Goal: Navigation & Orientation: Go to known website

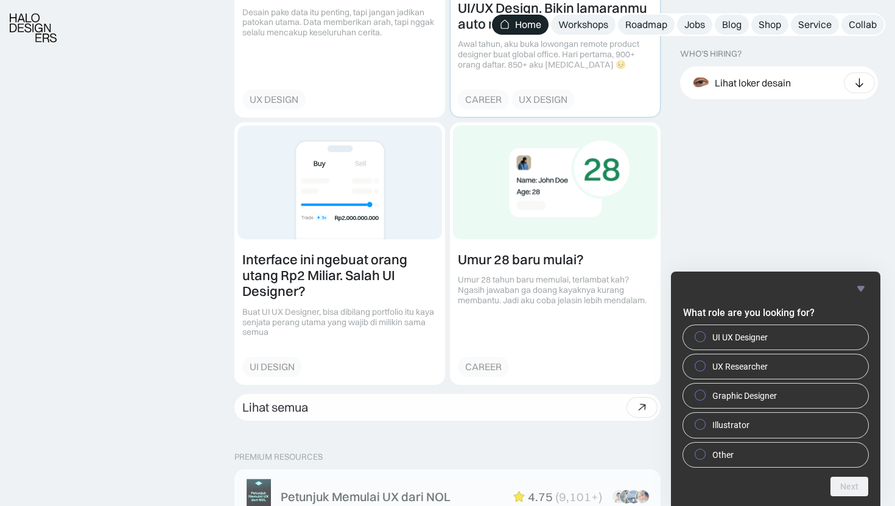
scroll to position [1544, 0]
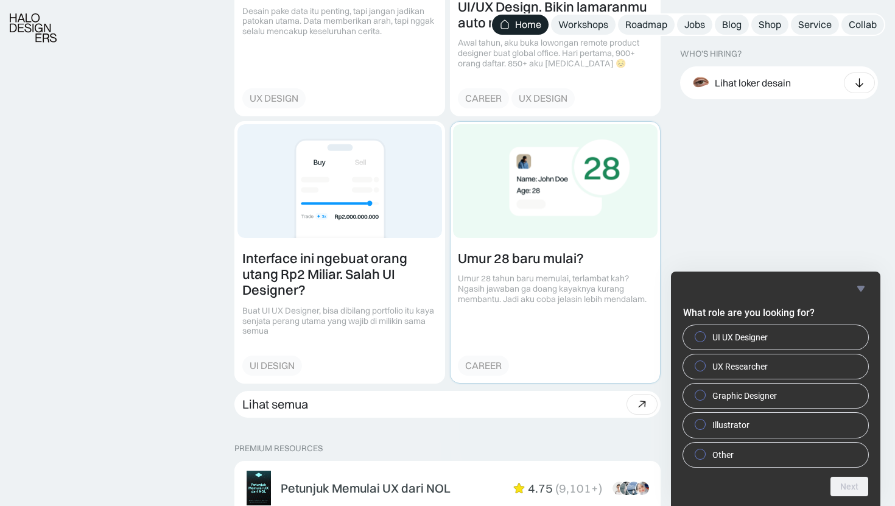
click at [509, 216] on link at bounding box center [556, 252] width 210 height 261
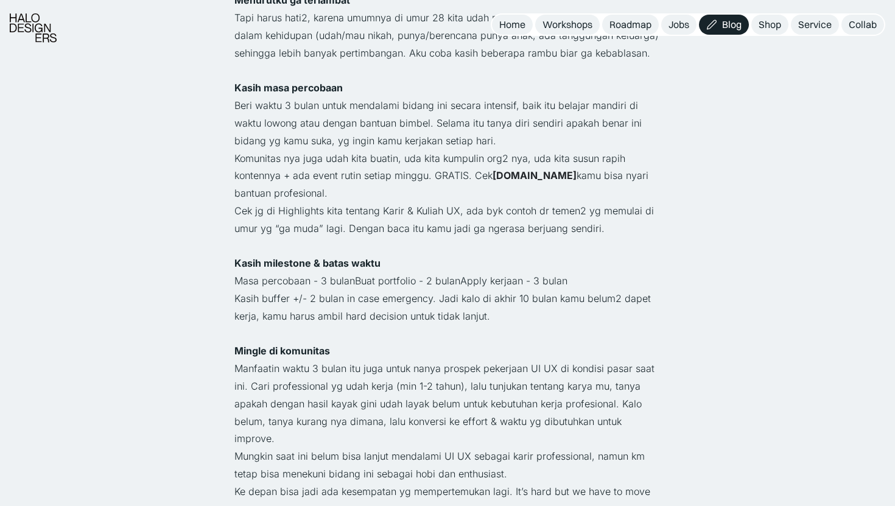
scroll to position [542, 0]
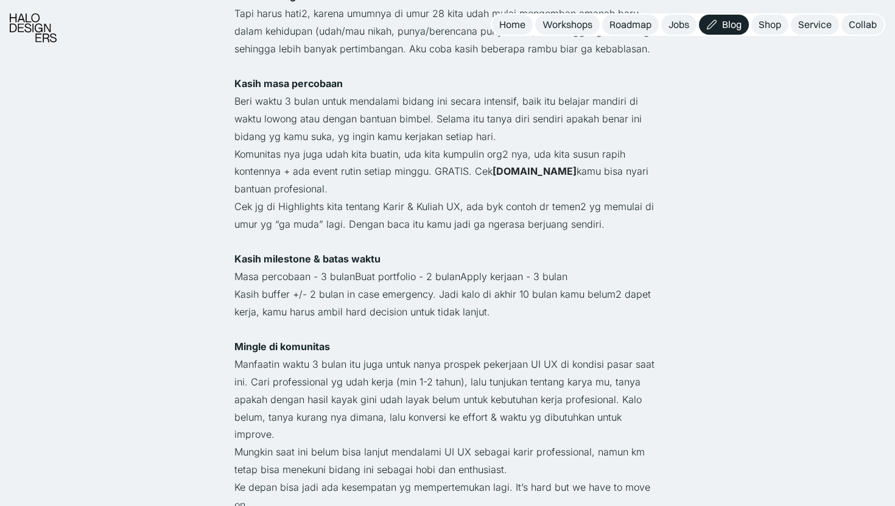
click at [556, 165] on strong "[DOMAIN_NAME]" at bounding box center [535, 171] width 84 height 12
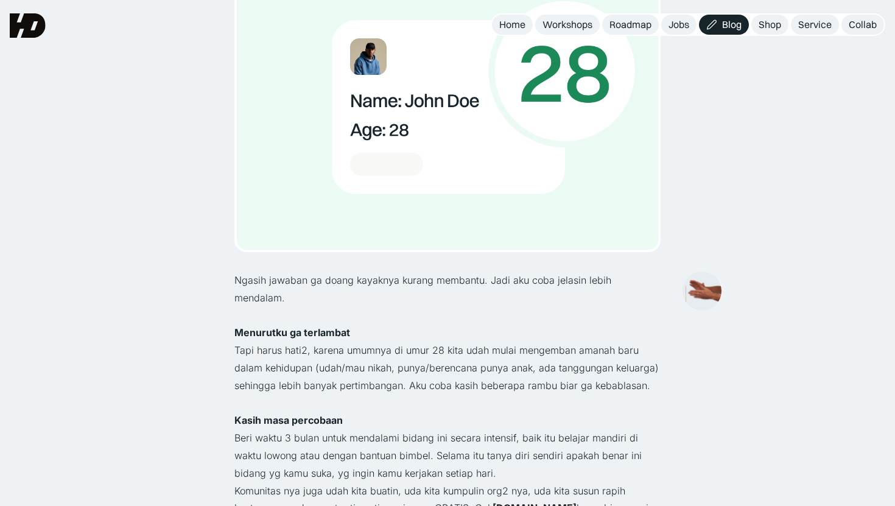
scroll to position [0, 0]
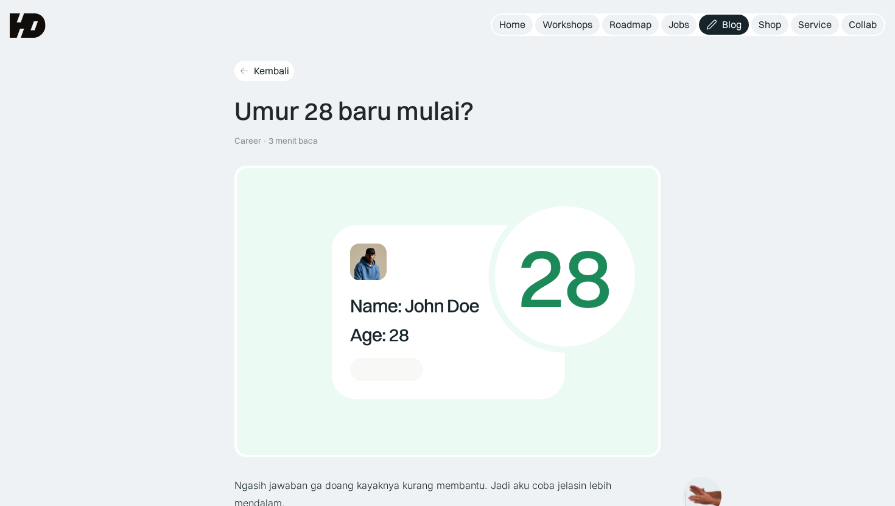
click at [249, 71] on icon at bounding box center [244, 71] width 10 height 10
